Goal: Task Accomplishment & Management: Use online tool/utility

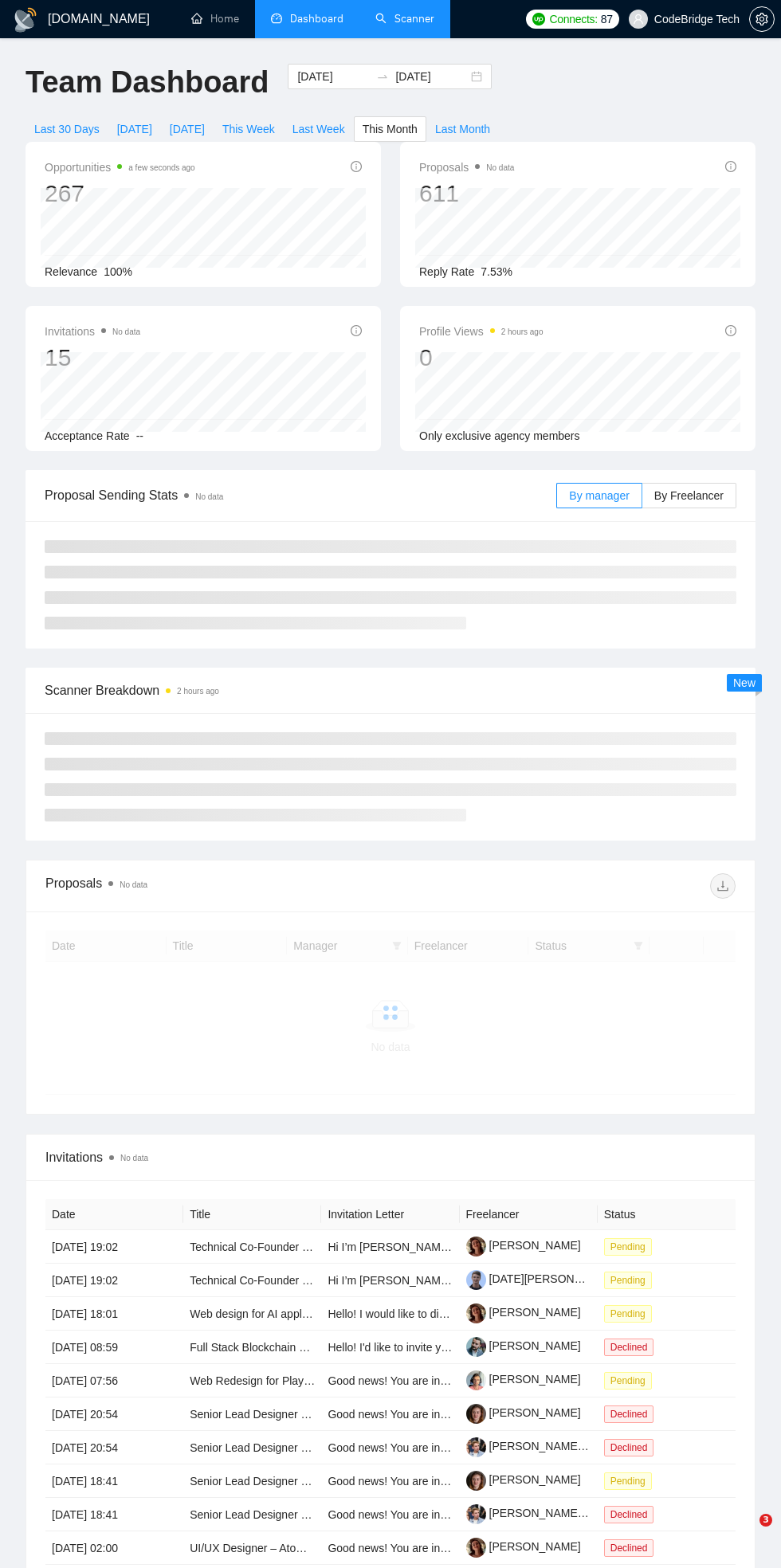
click at [388, 19] on link "Scanner" at bounding box center [404, 18] width 59 height 14
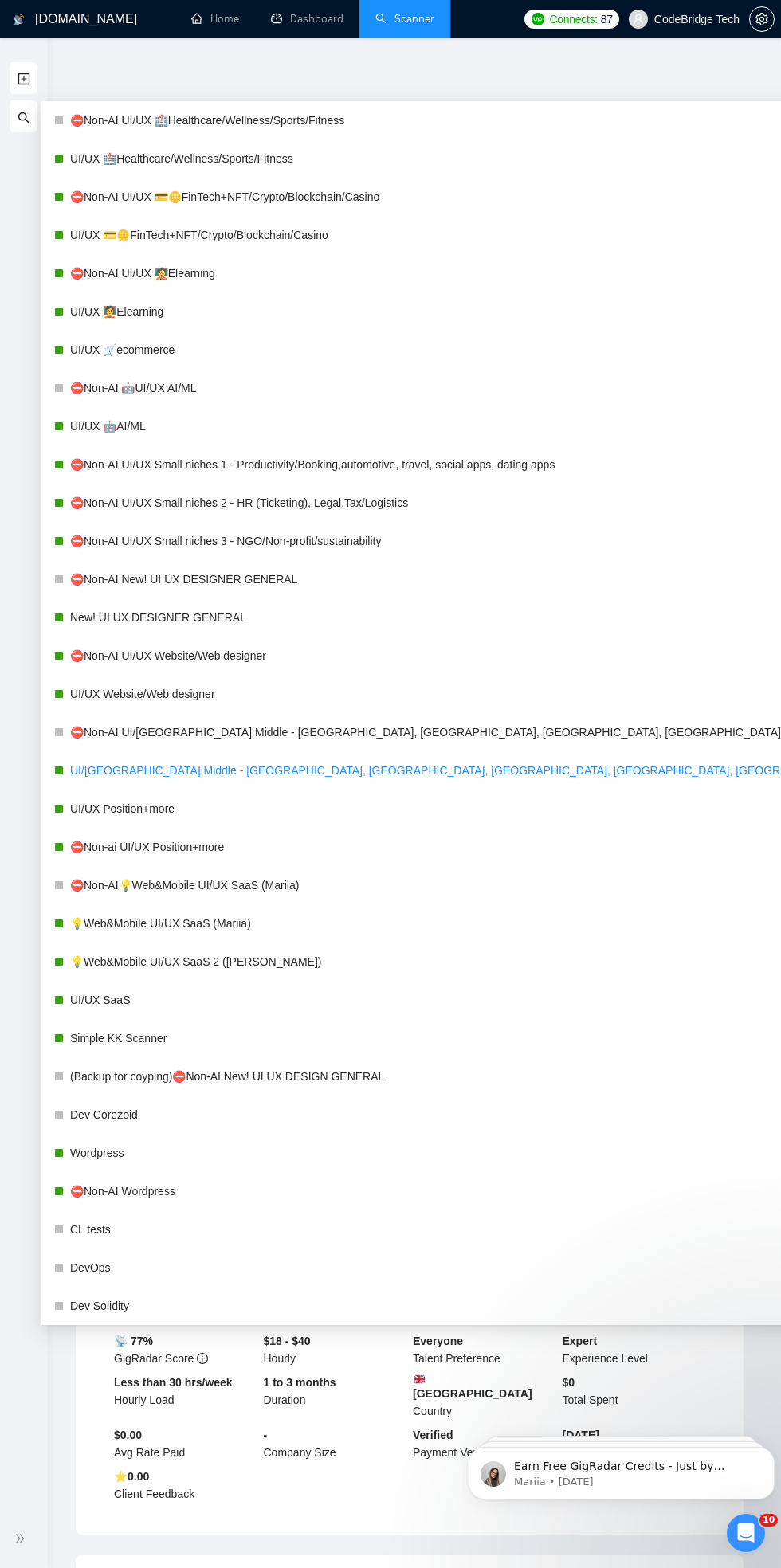
click at [140, 772] on link "UI/UX Middle - US, GERMANY, UK, CANADA, ISRAEL" at bounding box center [478, 770] width 817 height 32
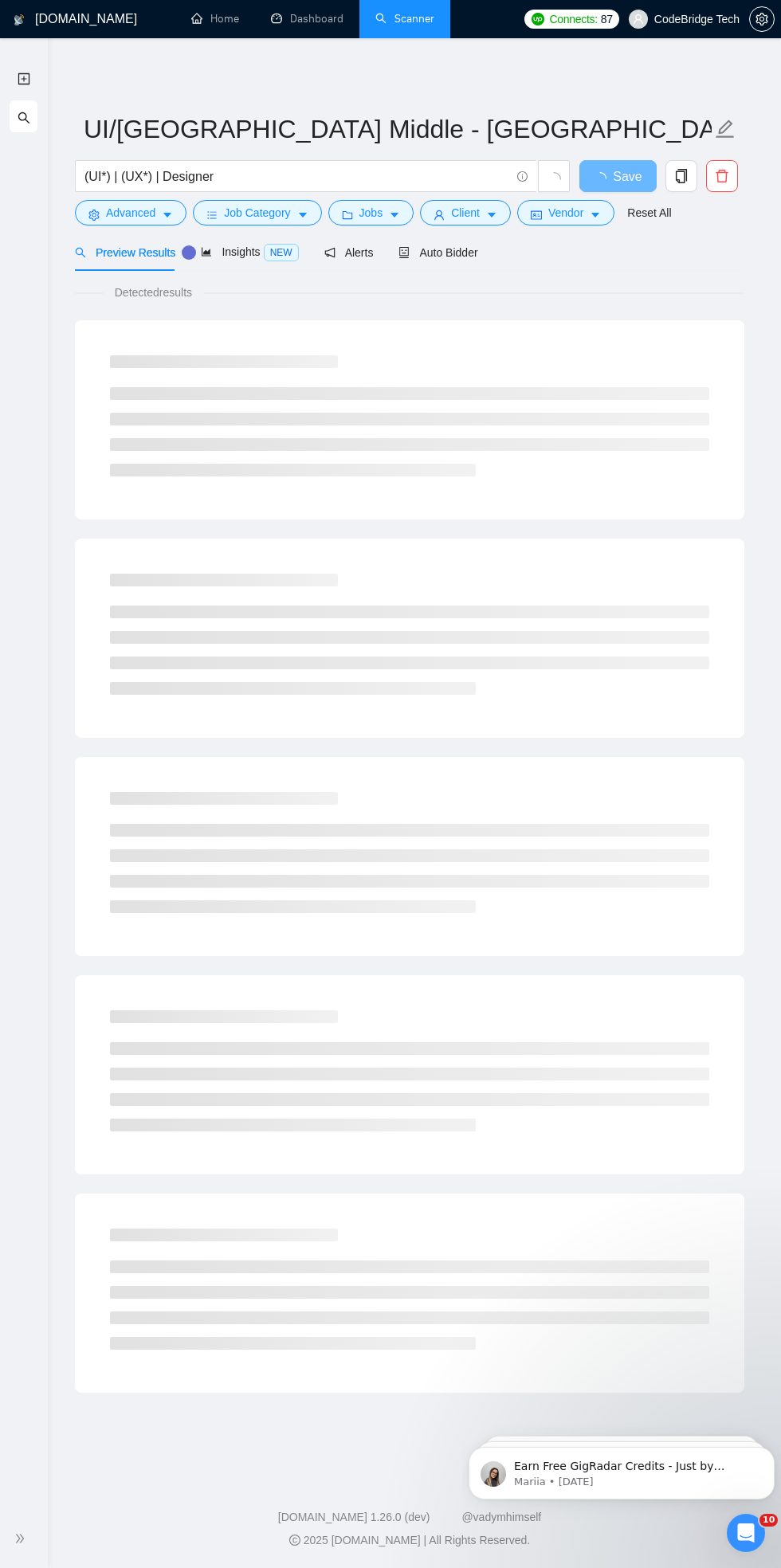
click at [650, 286] on div "Detected results" at bounding box center [410, 291] width 669 height 17
click at [441, 259] on div "Auto Bidder" at bounding box center [438, 252] width 79 height 17
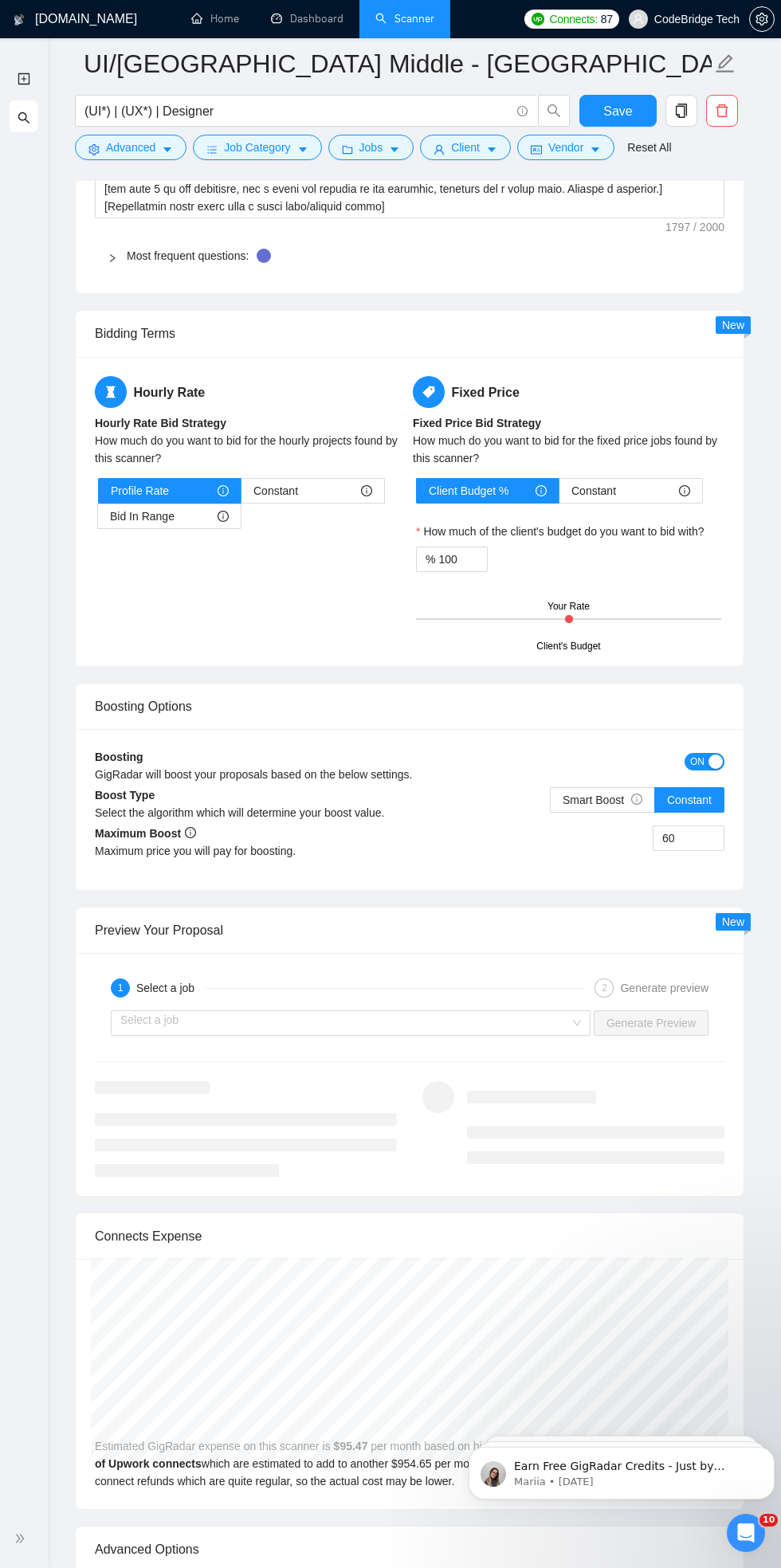
scroll to position [2966, 0]
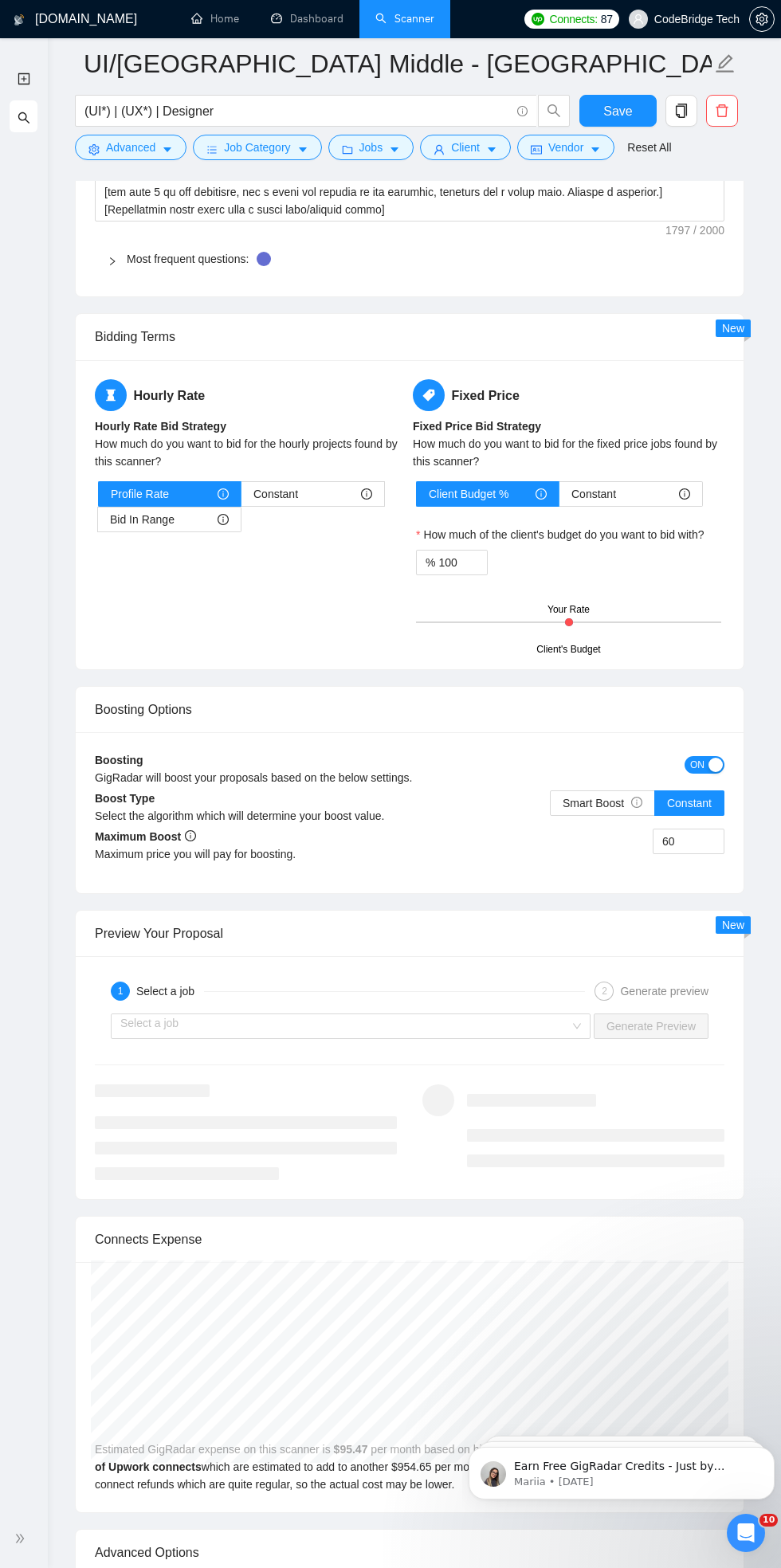
click at [695, 756] on span "ON" at bounding box center [698, 764] width 15 height 17
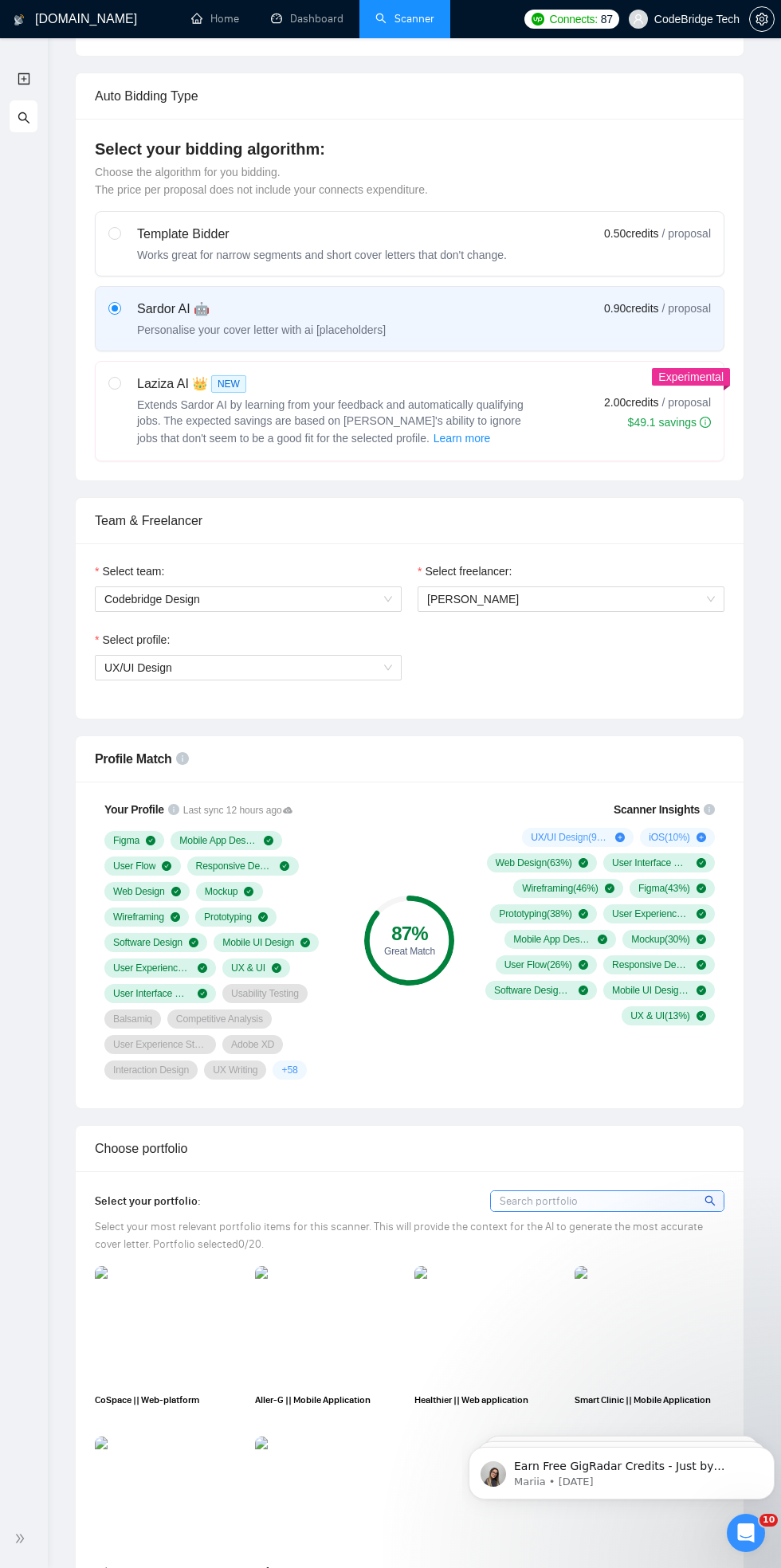
scroll to position [0, 0]
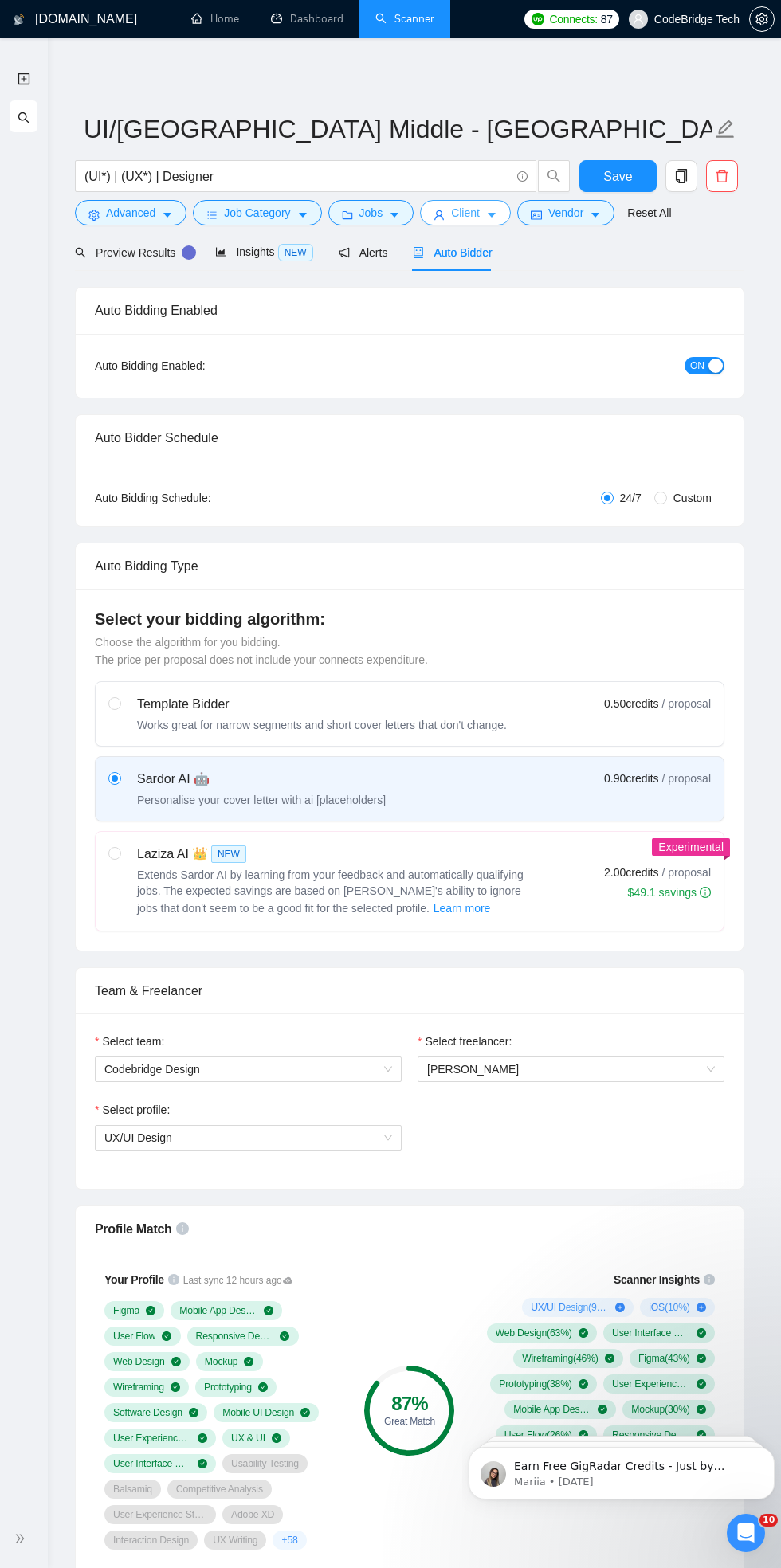
click at [466, 213] on span "Client" at bounding box center [465, 213] width 28 height 17
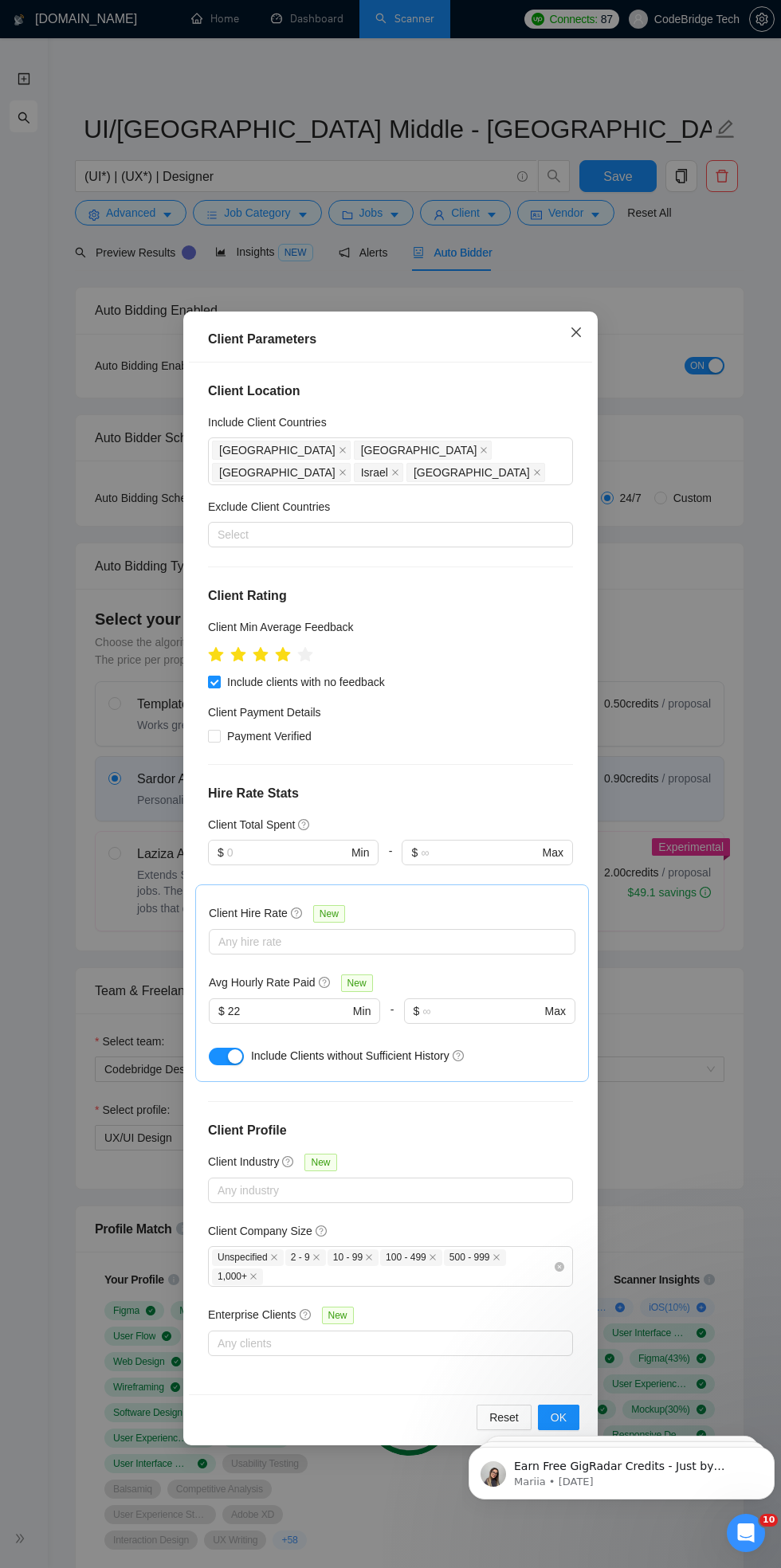
click at [579, 338] on icon "close" at bounding box center [577, 333] width 13 height 13
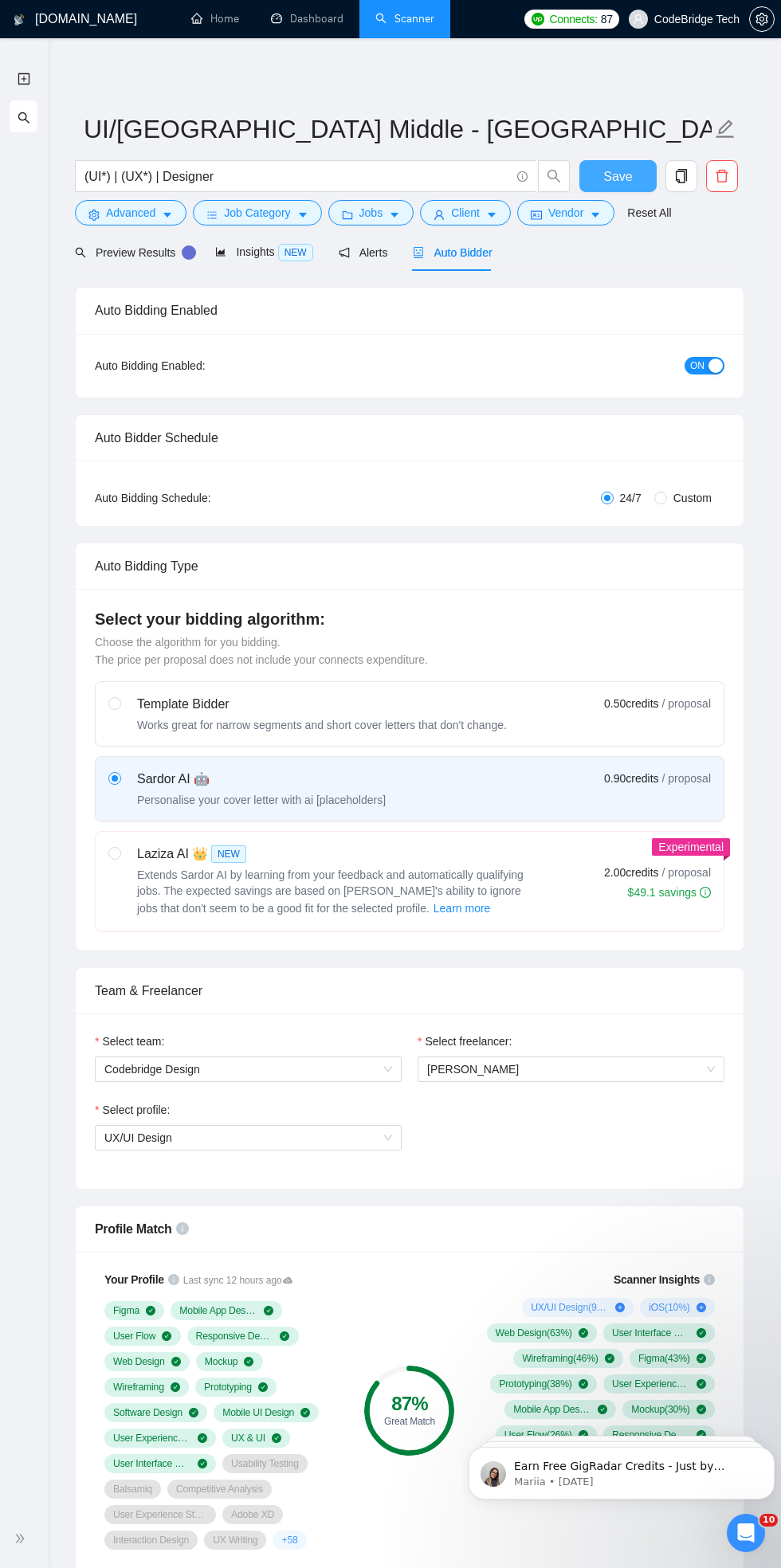
click at [618, 173] on span "Save" at bounding box center [617, 177] width 28 height 20
click at [28, 77] on link "New Scanner" at bounding box center [24, 79] width 13 height 33
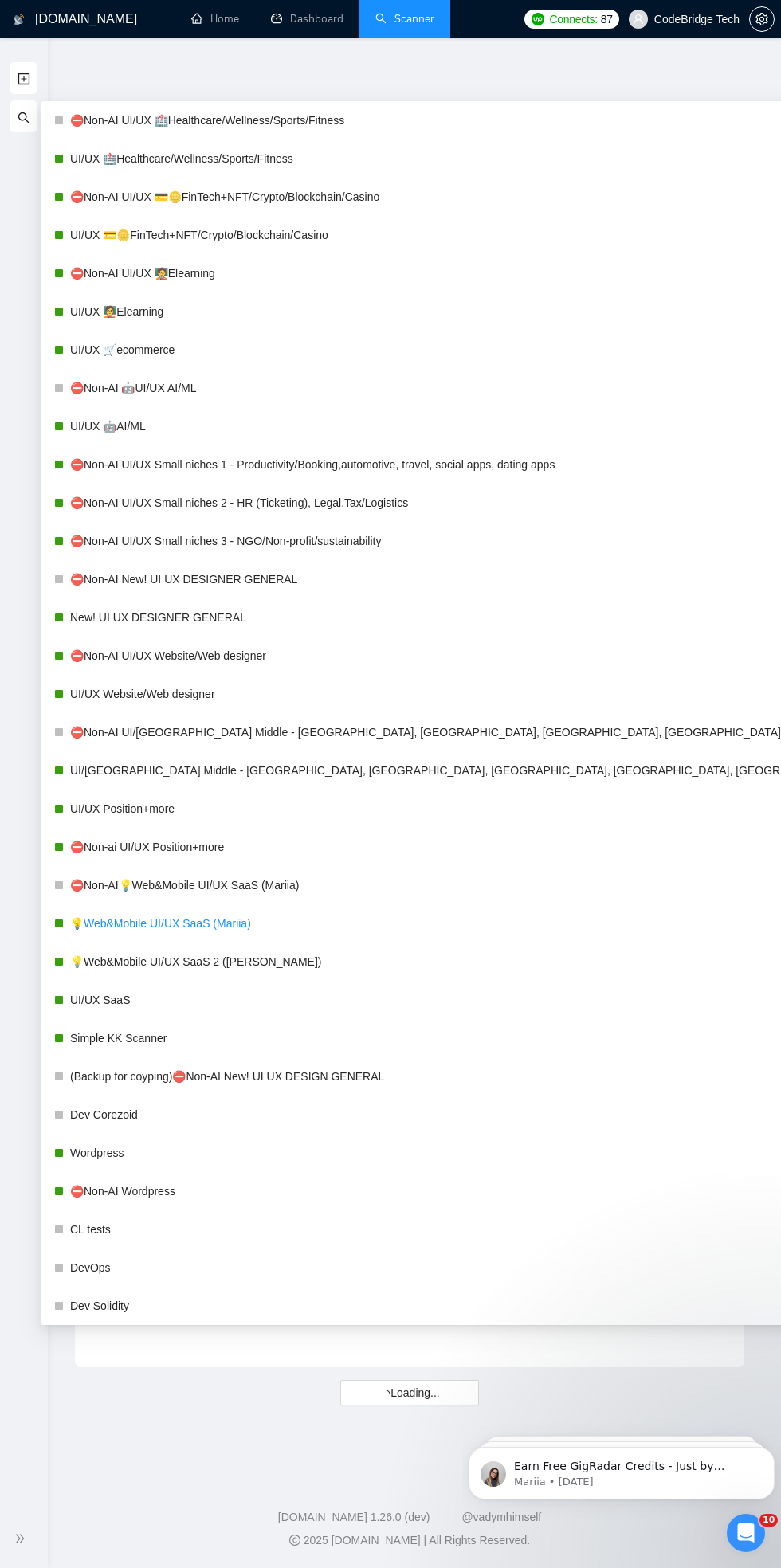
click at [153, 922] on link "💡Web&Mobile UI/UX SaaS (Mariia)" at bounding box center [478, 923] width 817 height 32
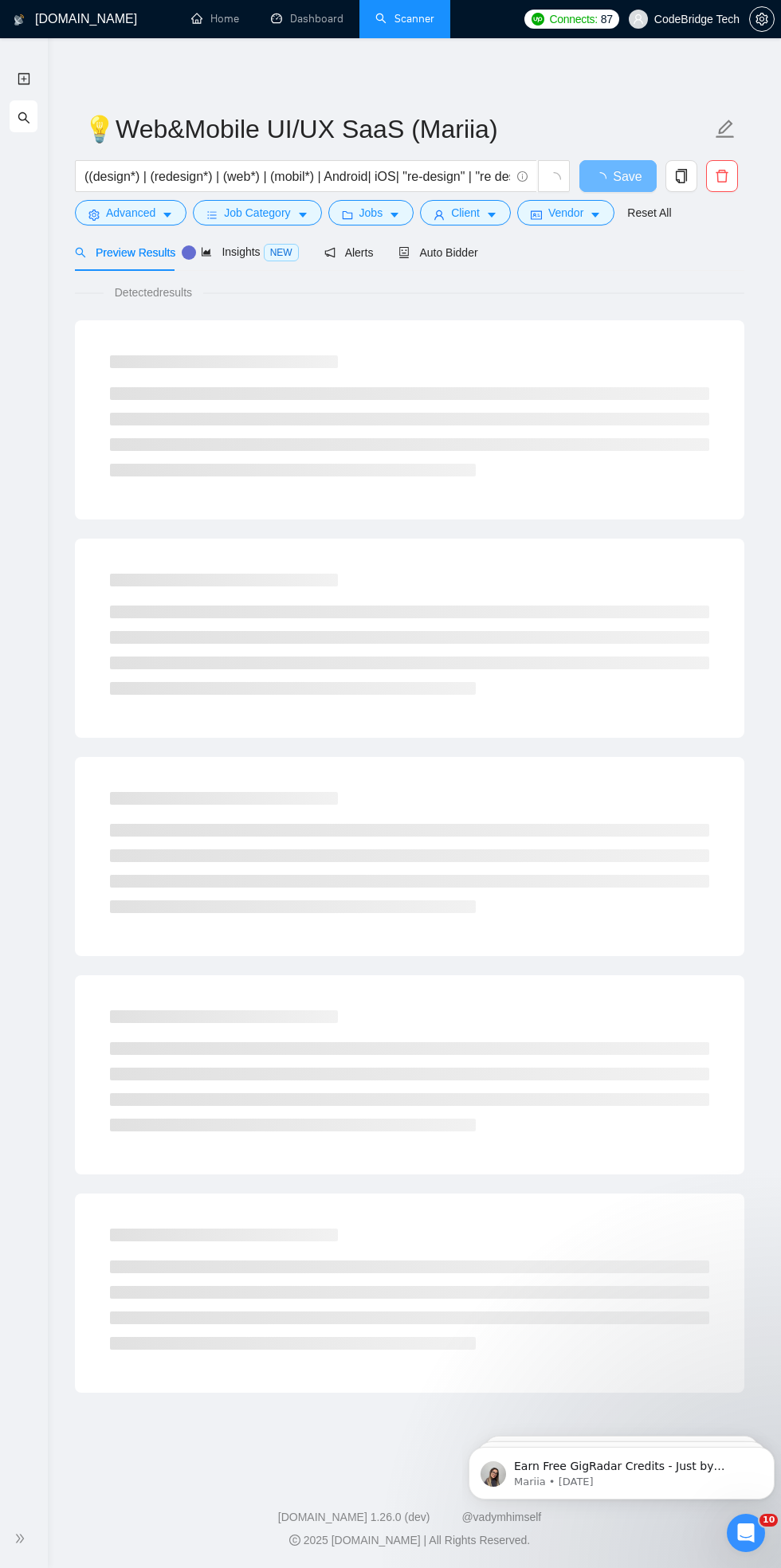
click at [632, 290] on div "Detected results" at bounding box center [410, 291] width 669 height 17
click at [434, 253] on span "Auto Bidder" at bounding box center [438, 253] width 79 height 13
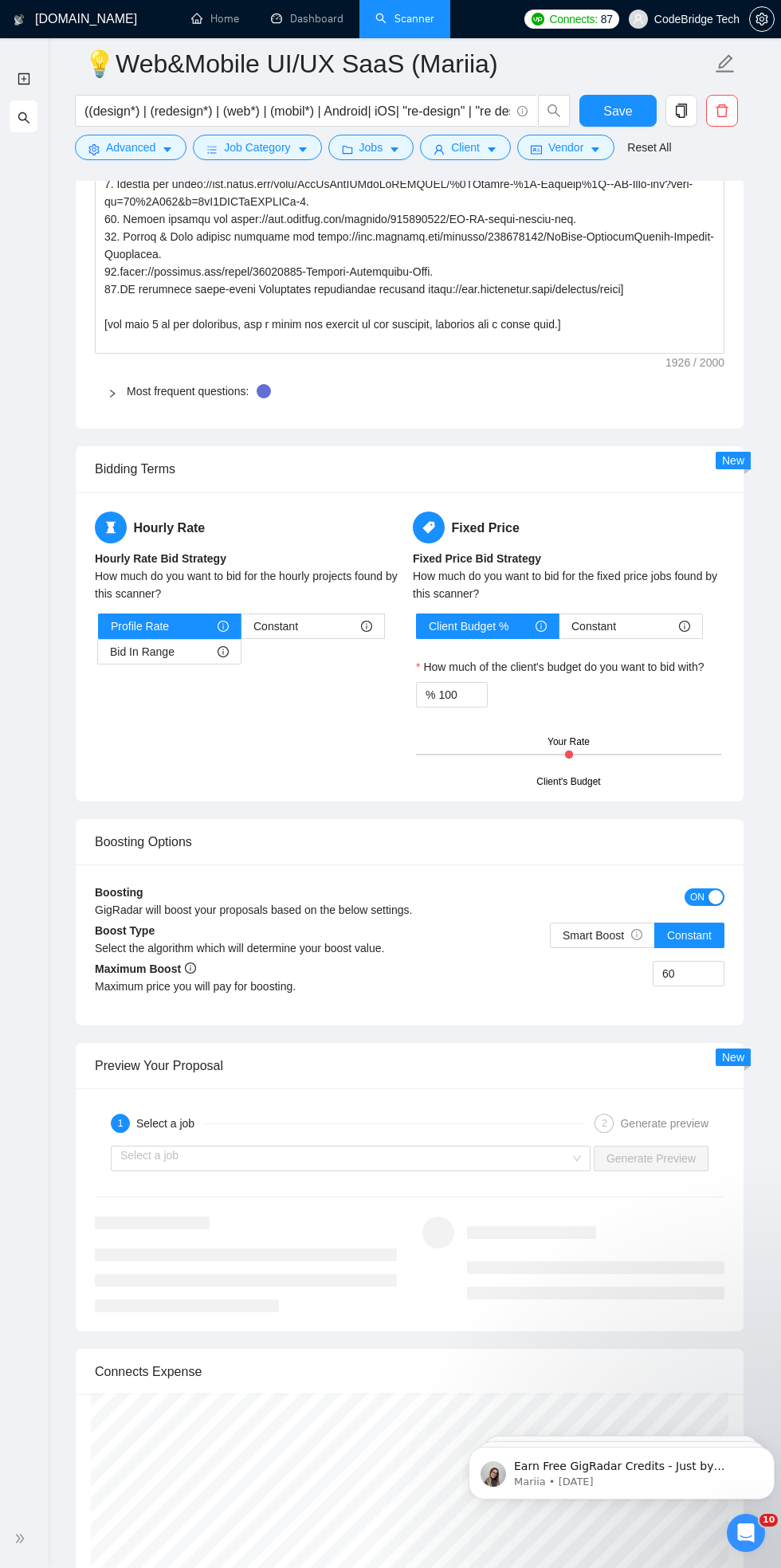
scroll to position [2834, 0]
click at [720, 890] on div "button" at bounding box center [716, 897] width 15 height 15
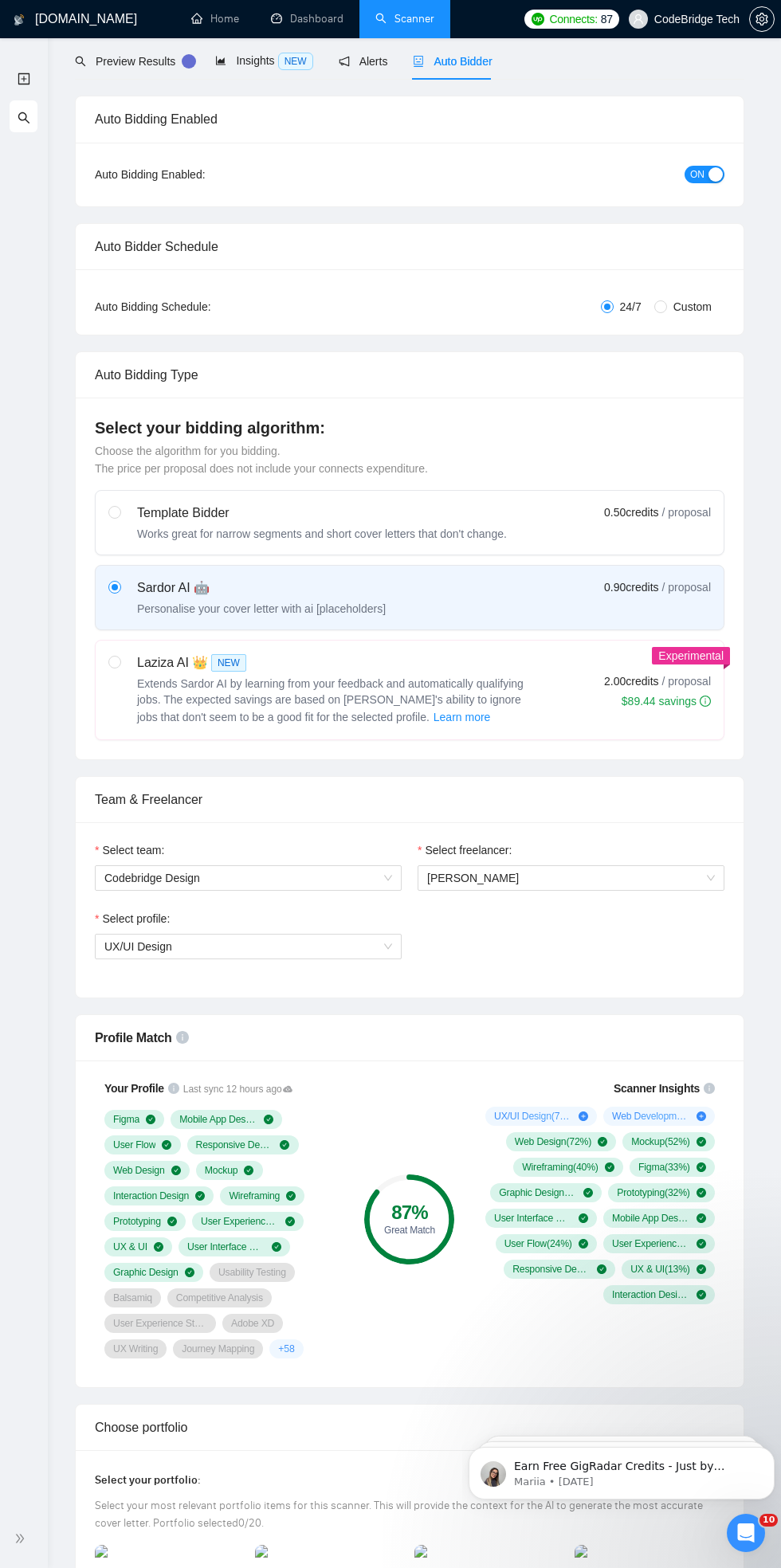
scroll to position [0, 0]
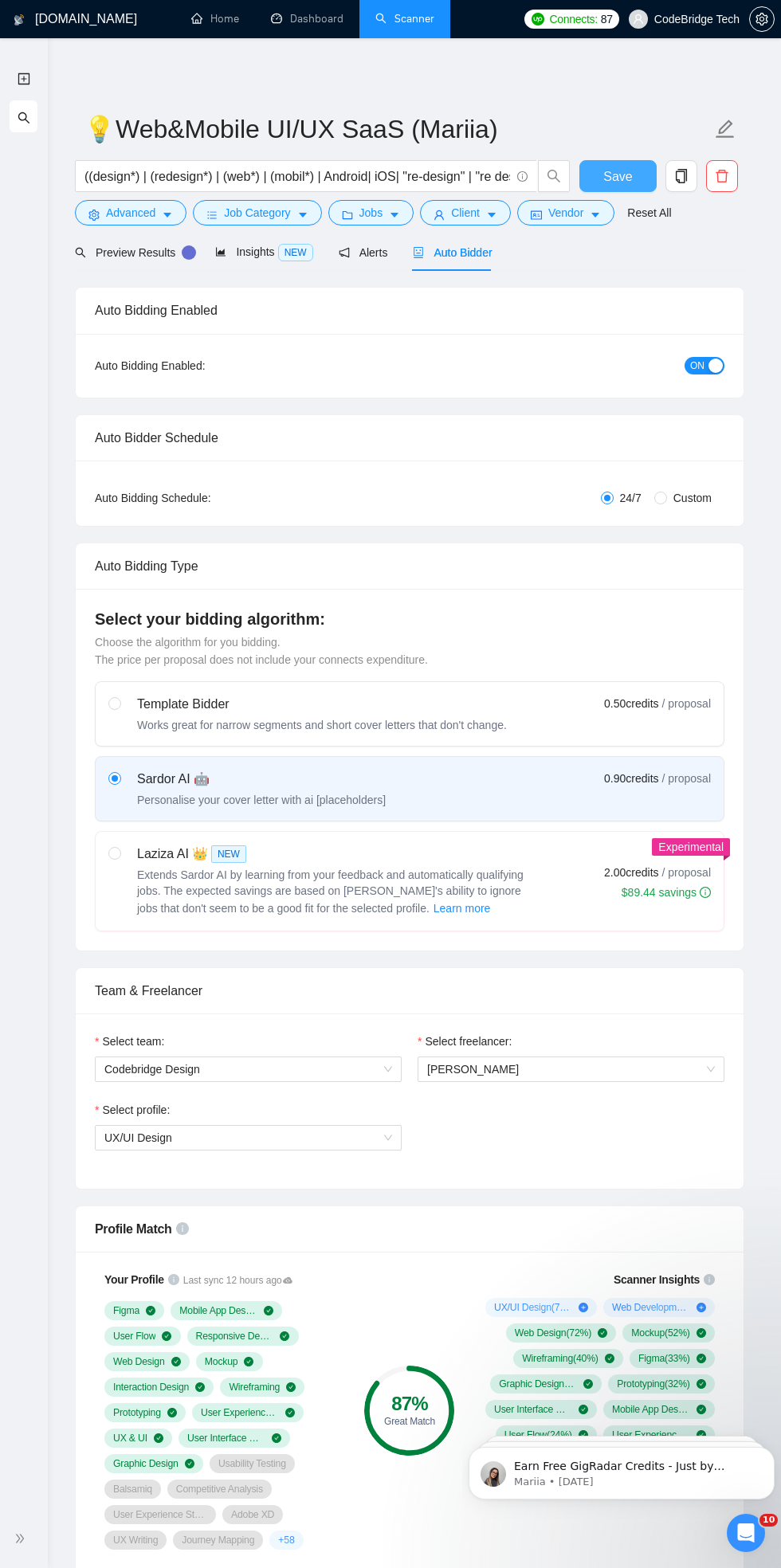
click at [618, 174] on span "Save" at bounding box center [617, 177] width 28 height 20
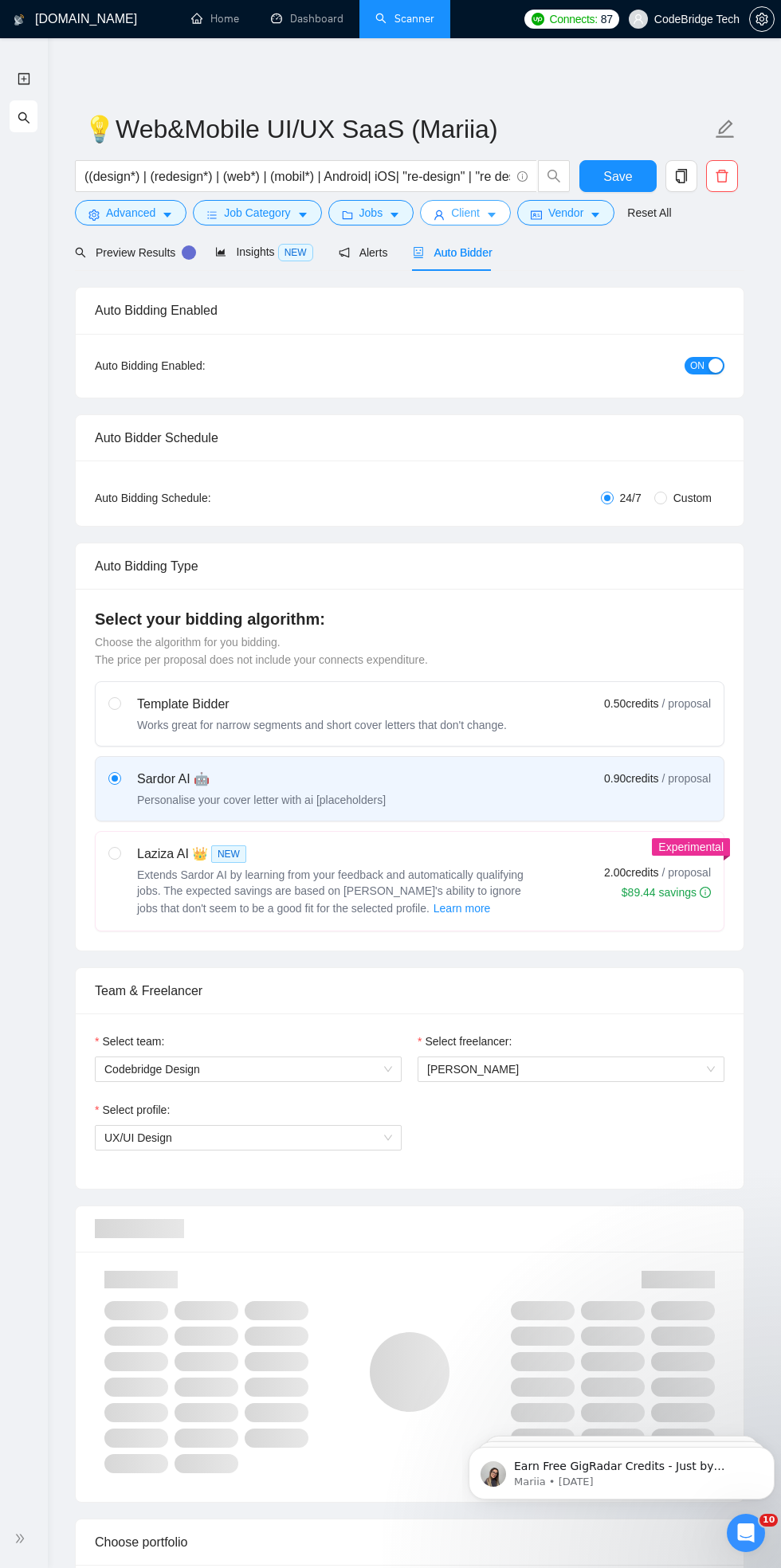
click at [474, 211] on span "Client" at bounding box center [465, 213] width 28 height 17
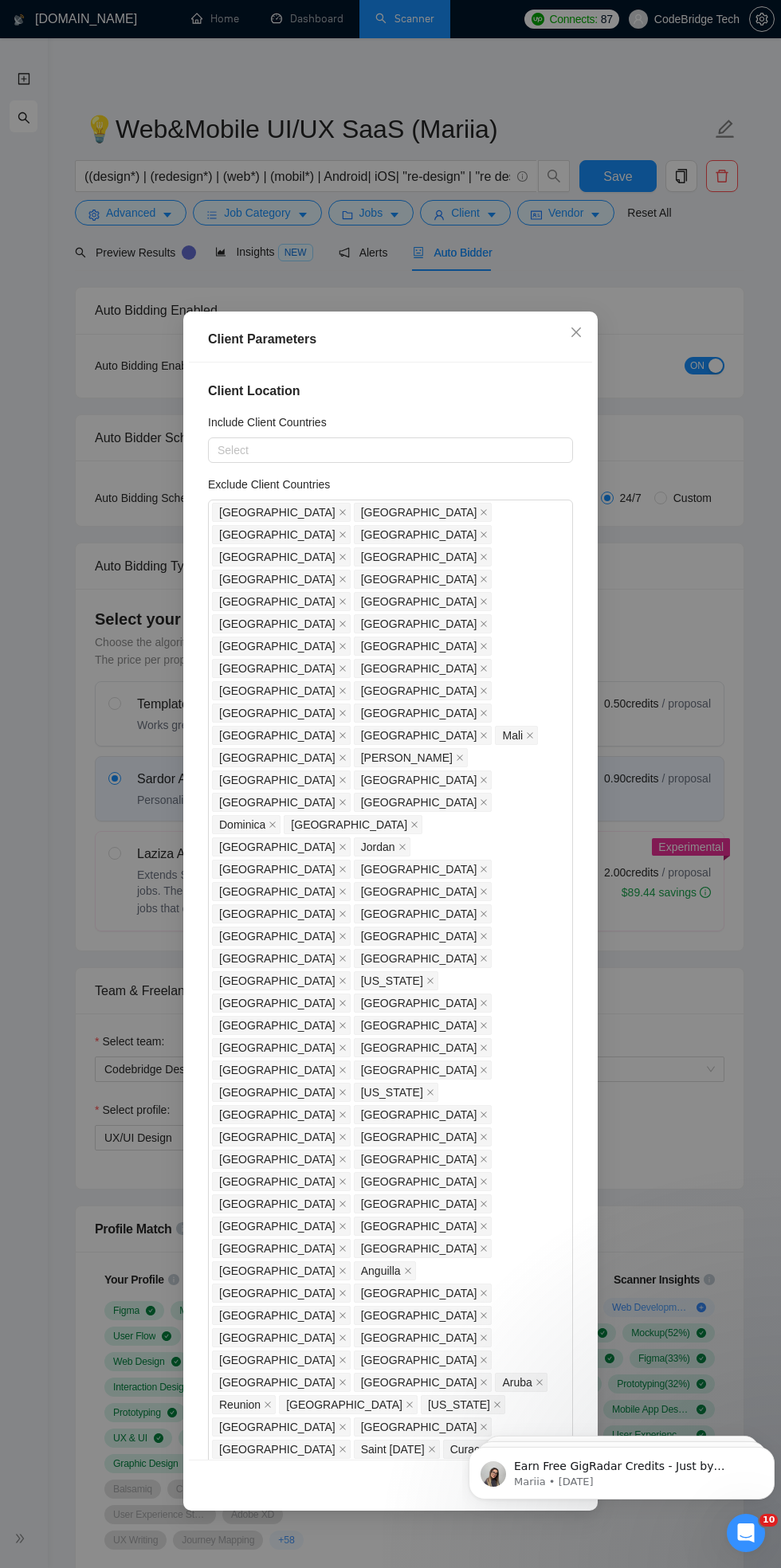
click at [42, 1012] on div "Client Parameters Client Location Include Client Countries Select Exclude Clien…" at bounding box center [390, 784] width 781 height 1568
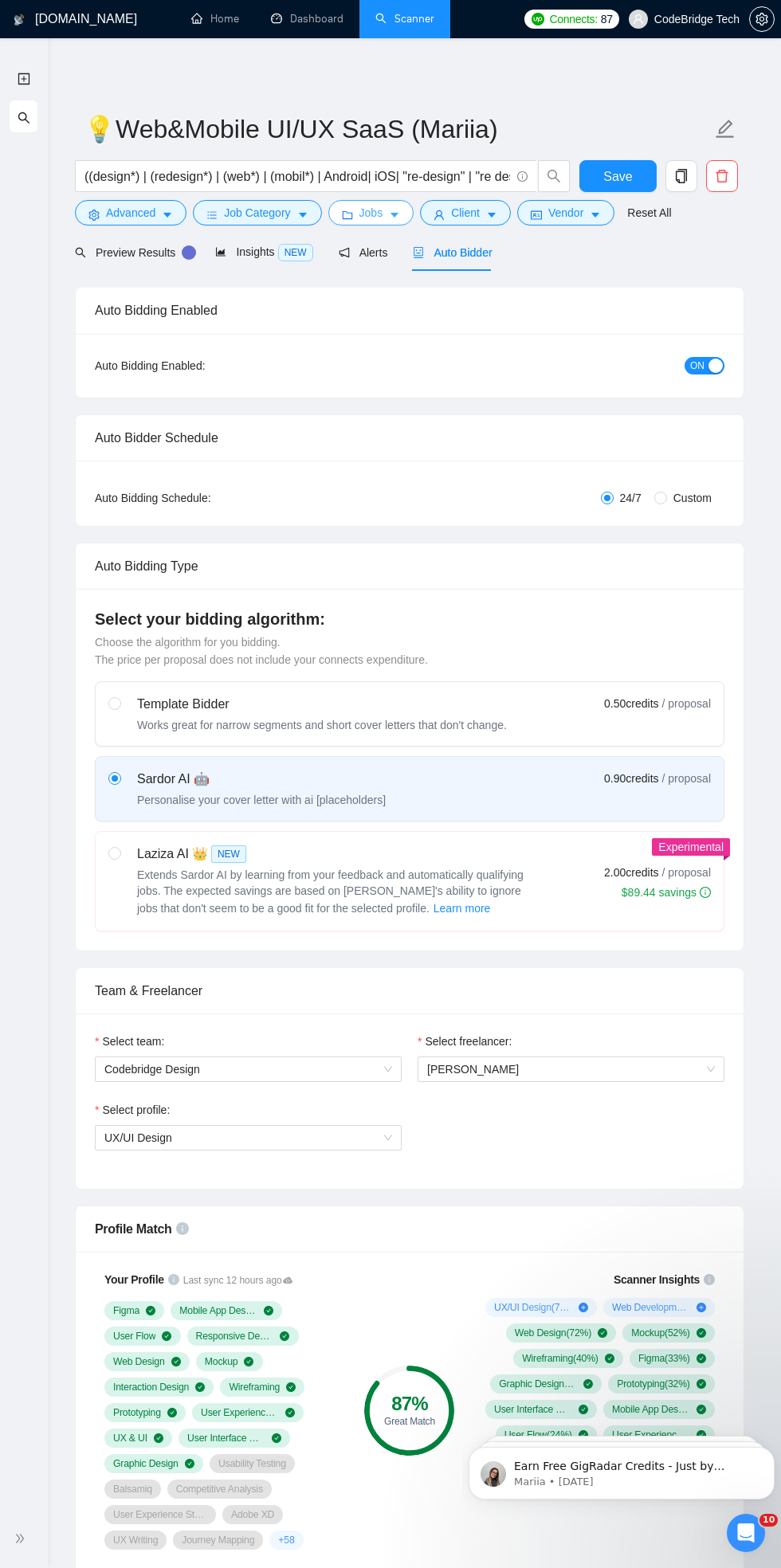
click at [377, 220] on span "Jobs" at bounding box center [371, 213] width 24 height 17
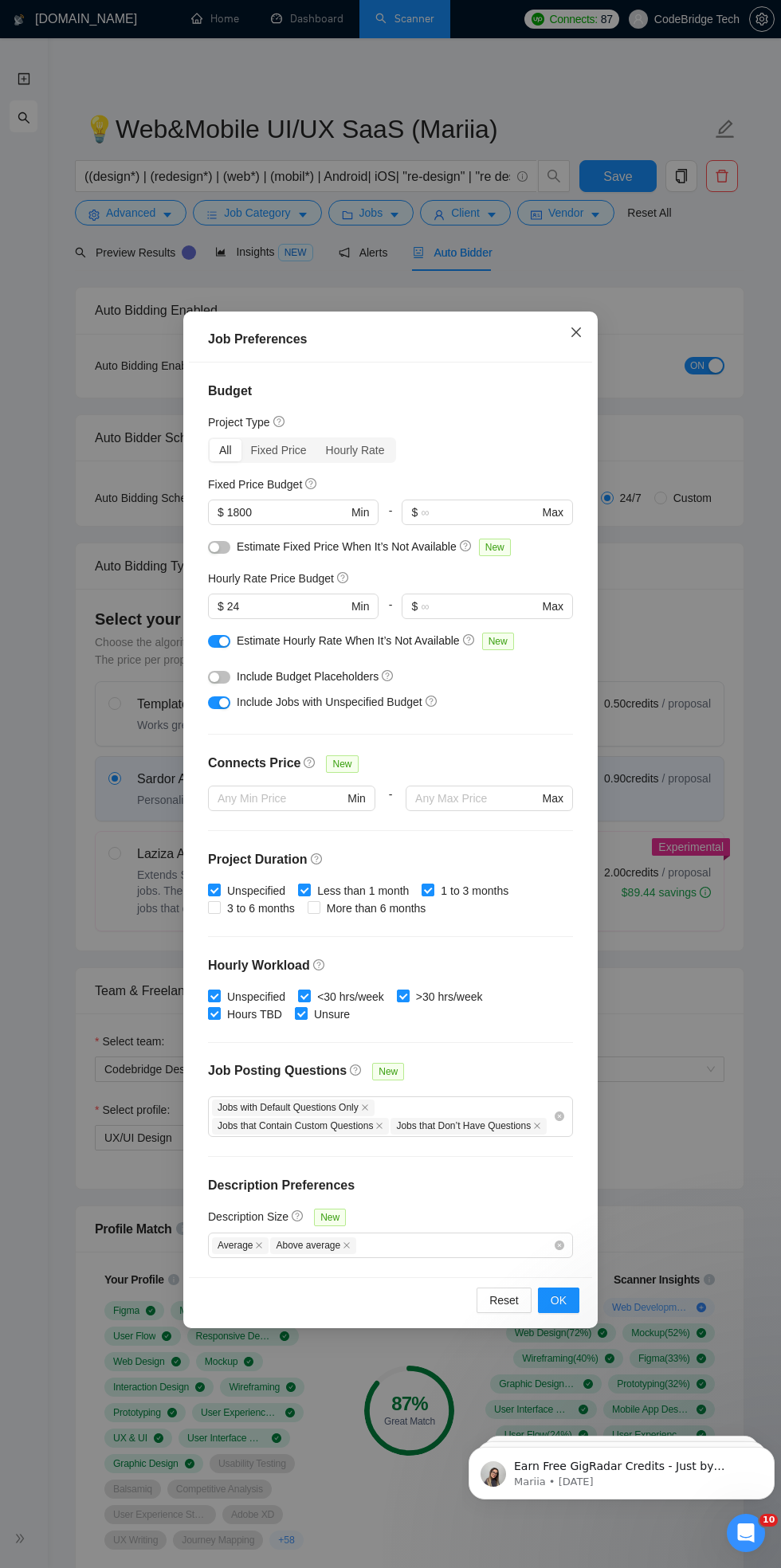
click at [576, 337] on icon "close" at bounding box center [576, 332] width 9 height 9
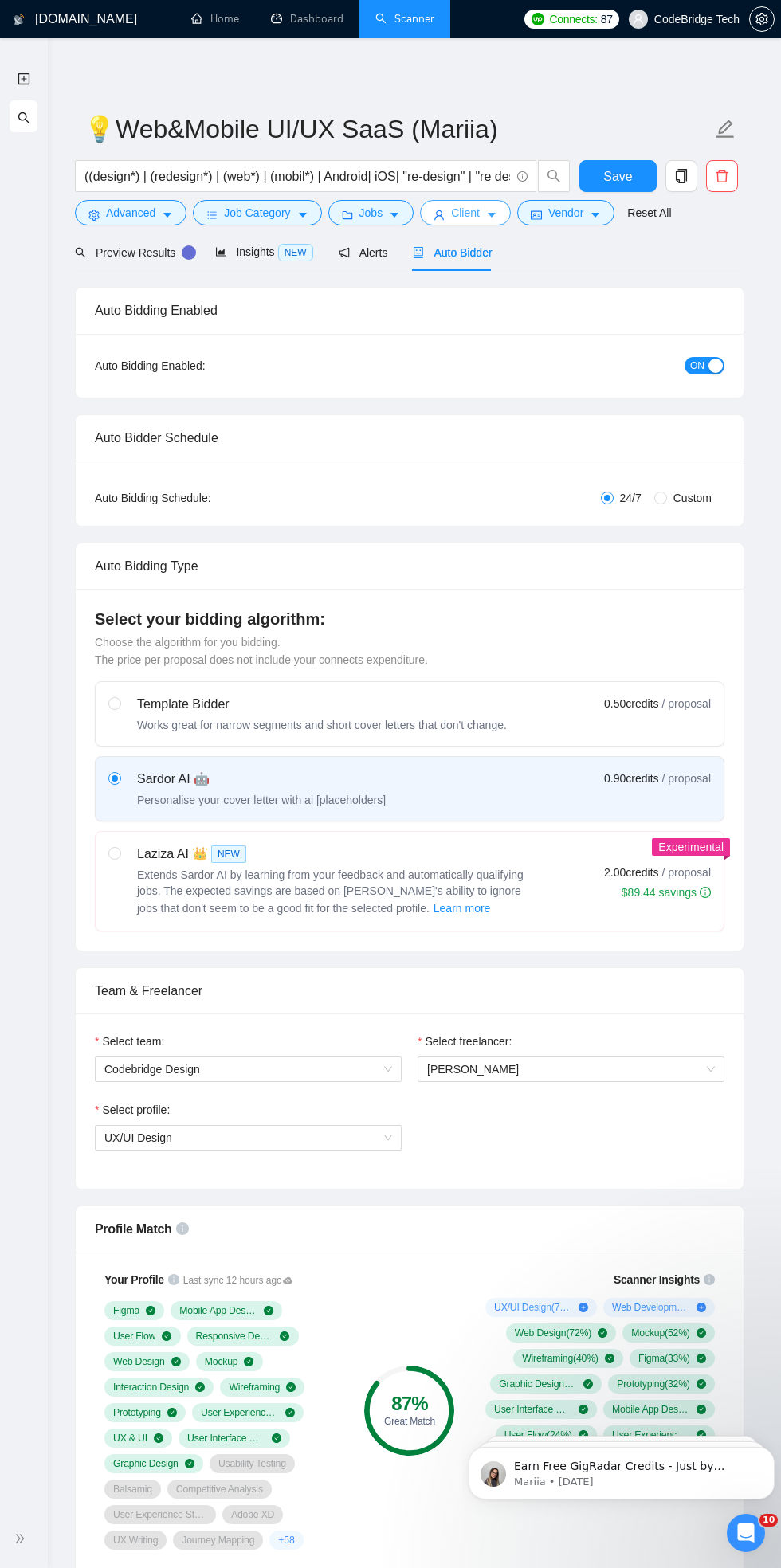
click at [491, 210] on icon "caret-down" at bounding box center [491, 215] width 11 height 11
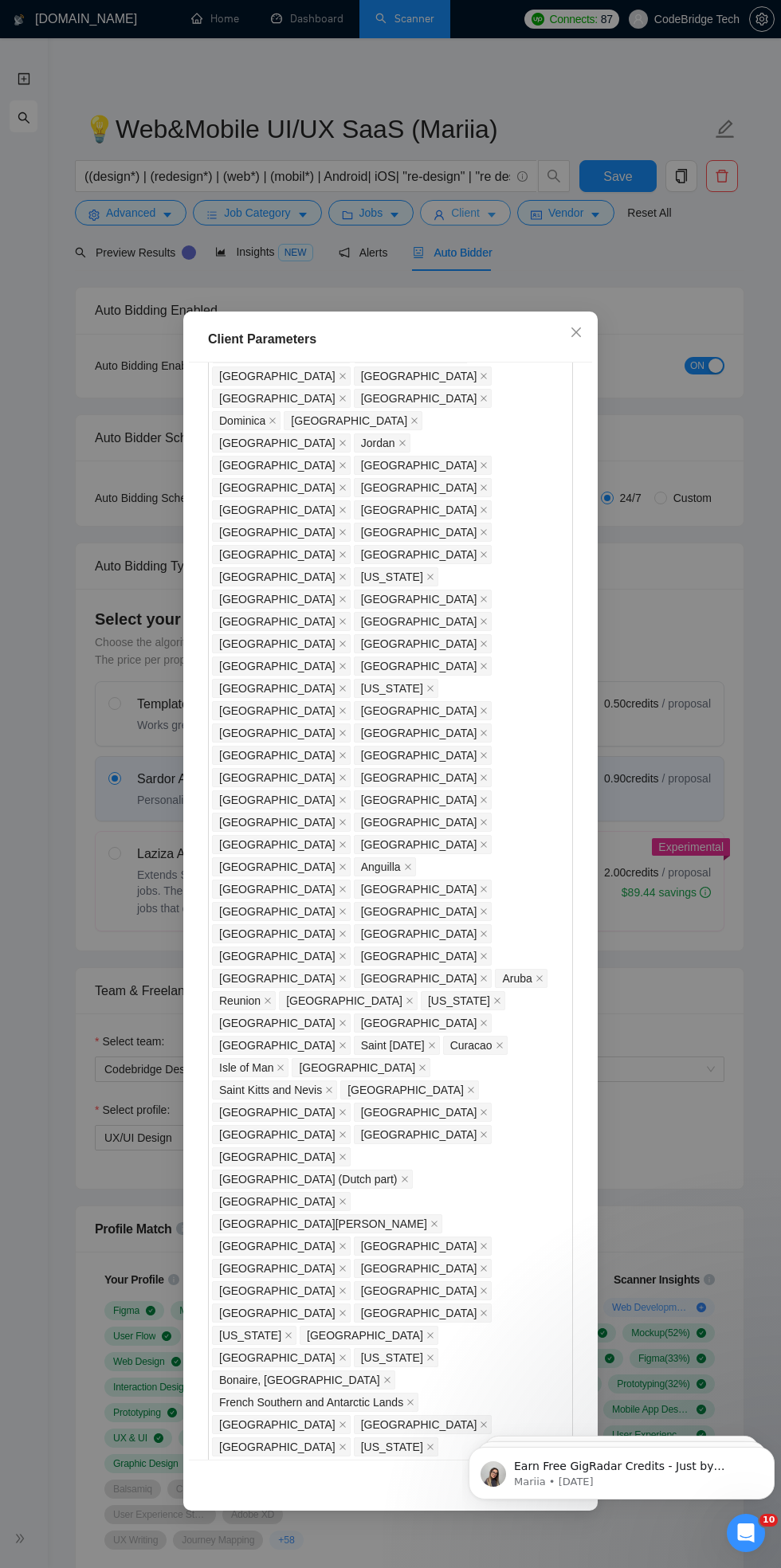
scroll to position [409, 0]
